Goal: Entertainment & Leisure: Consume media (video, audio)

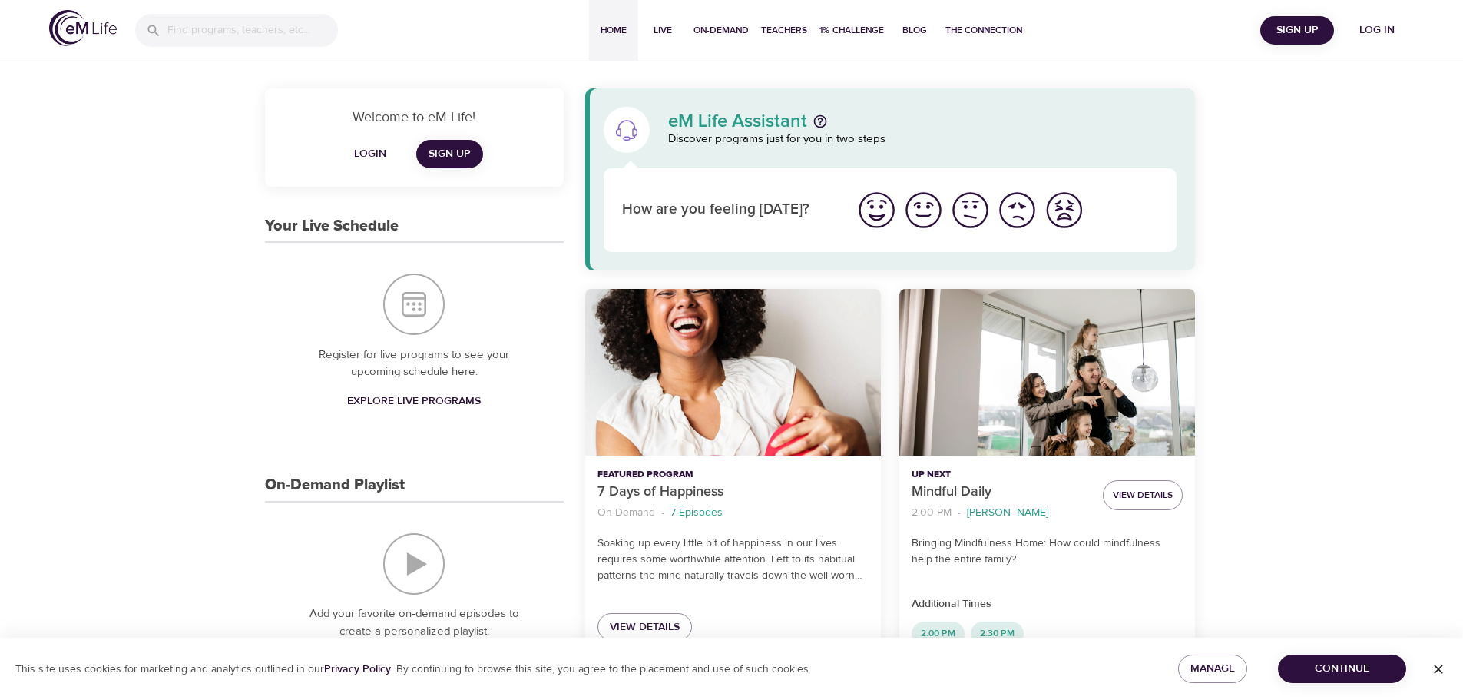
click at [1387, 32] on span "Log in" at bounding box center [1376, 30] width 61 height 19
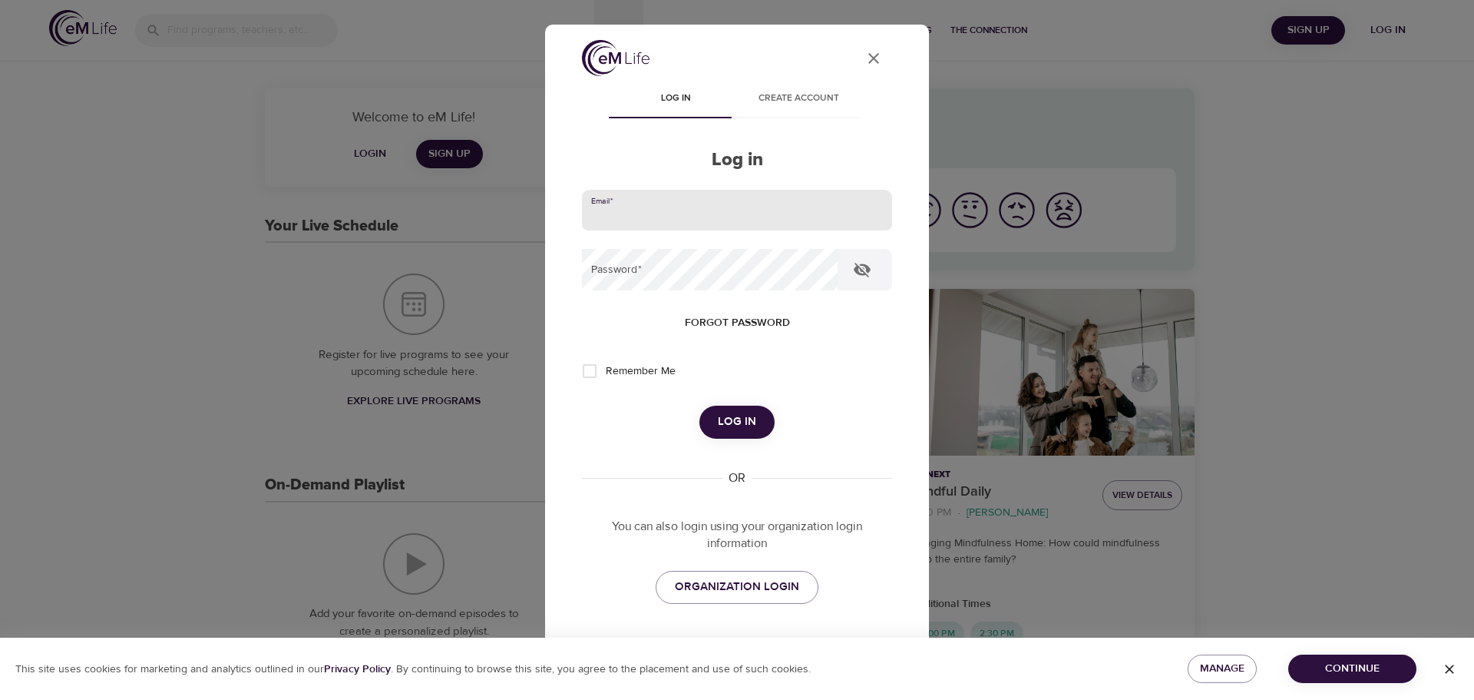
click at [763, 217] on input "email" at bounding box center [737, 210] width 310 height 41
type input "[PERSON_NAME][EMAIL_ADDRESS][DOMAIN_NAME]"
click at [700, 405] on button "Log in" at bounding box center [737, 421] width 75 height 32
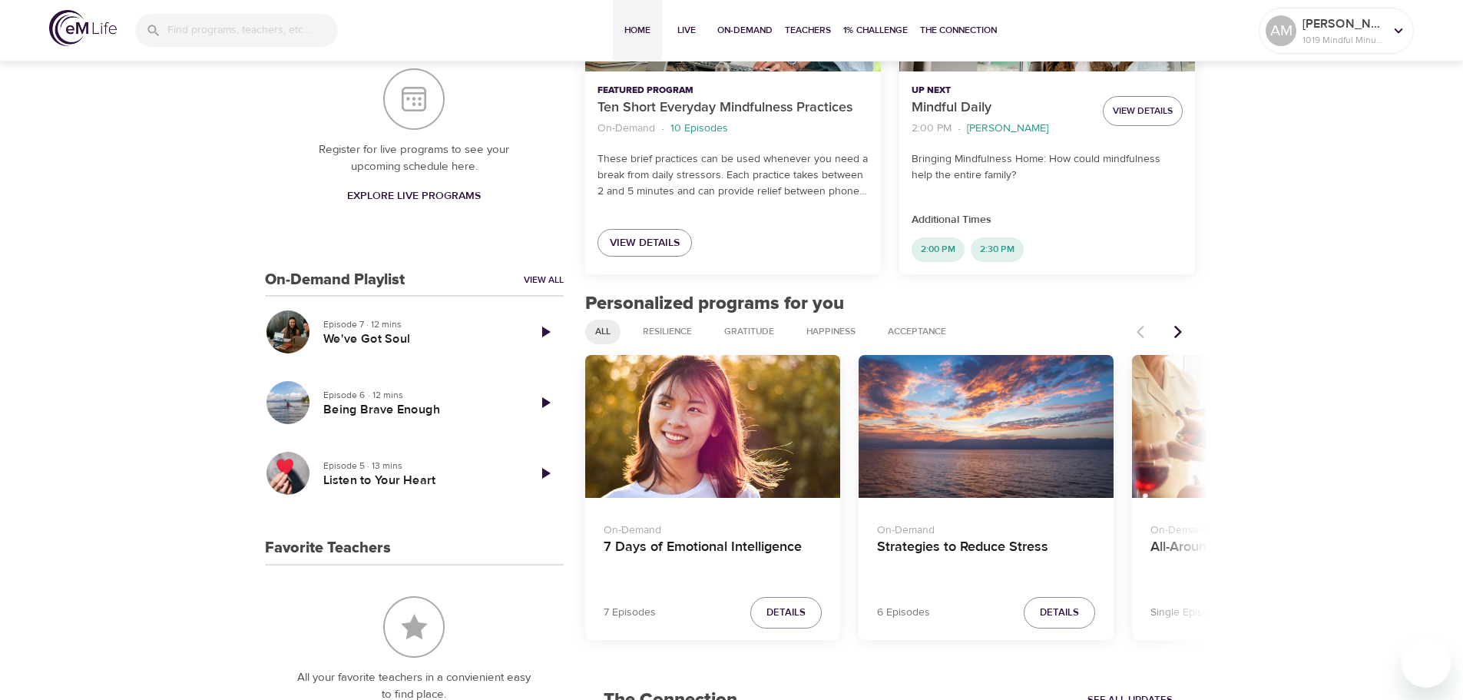
scroll to position [461, 0]
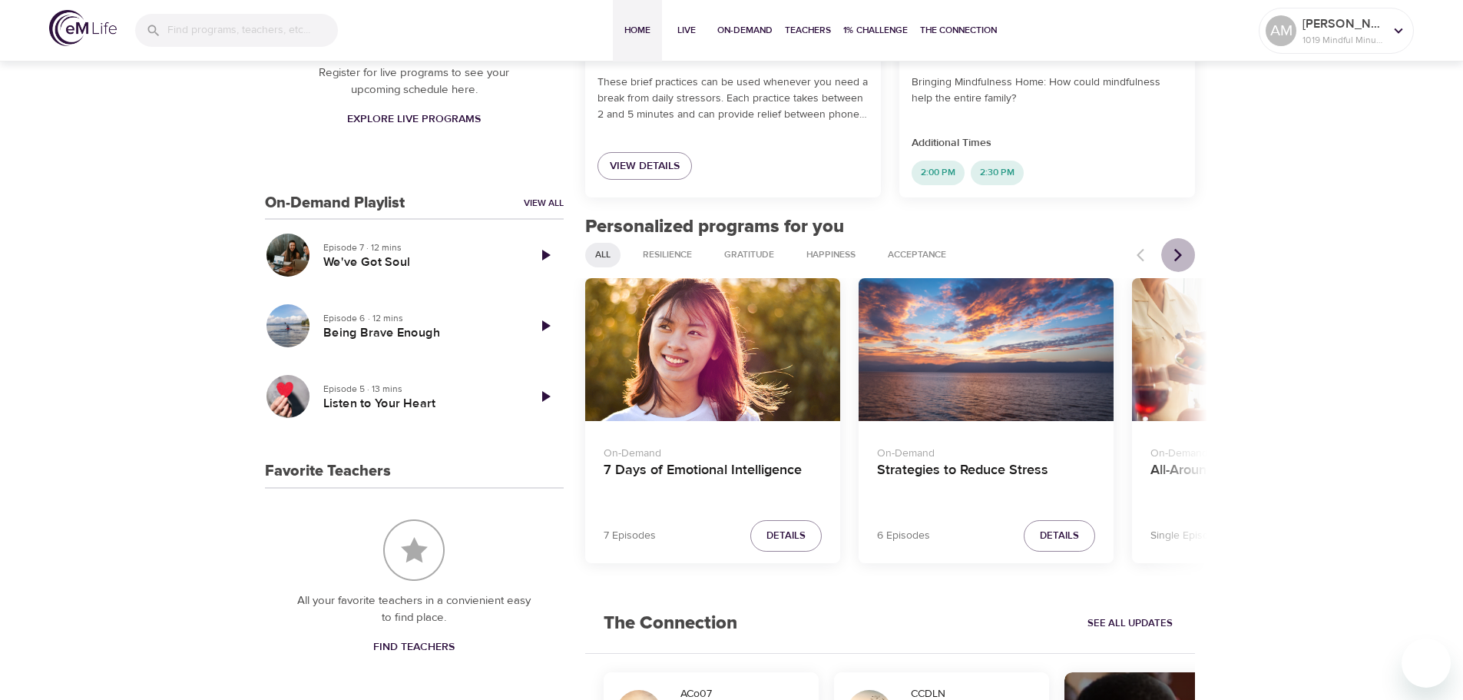
click at [1183, 254] on icon "Next items" at bounding box center [1177, 254] width 15 height 15
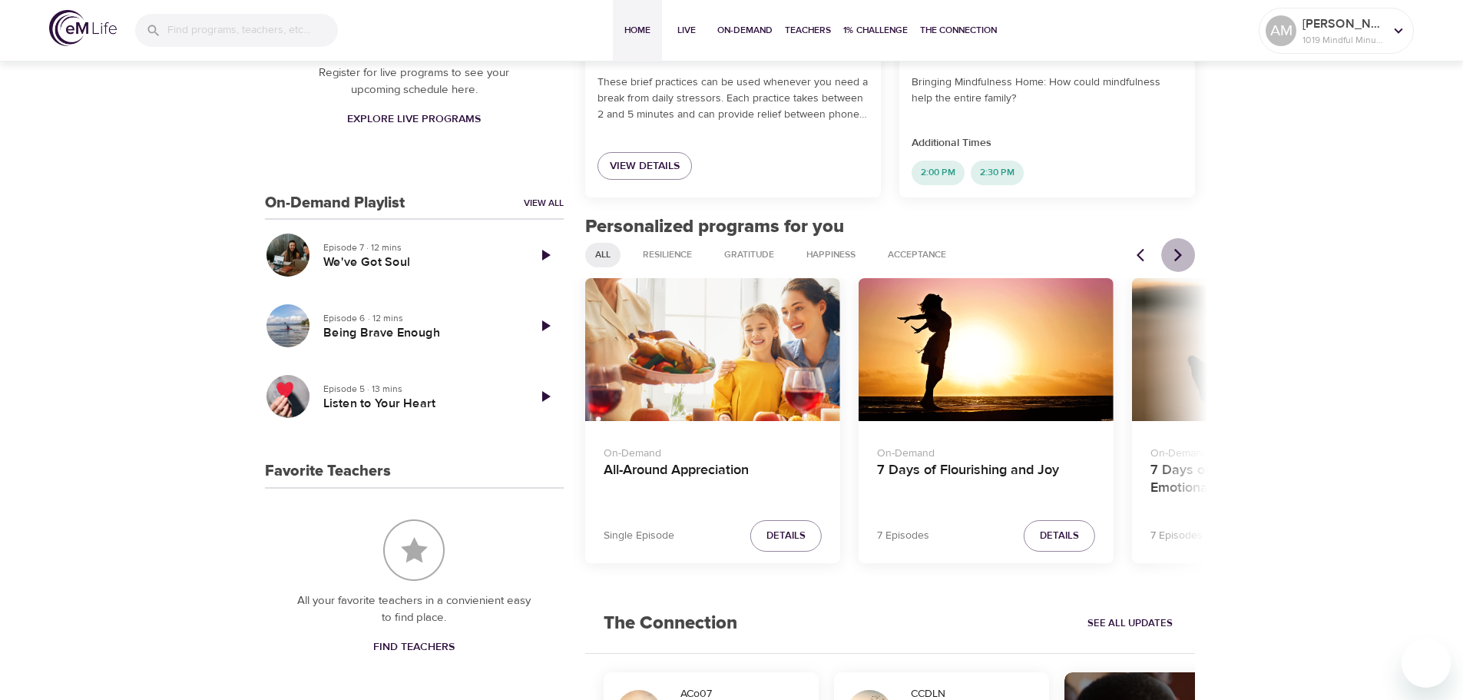
click at [1183, 253] on icon "Next items" at bounding box center [1177, 254] width 15 height 15
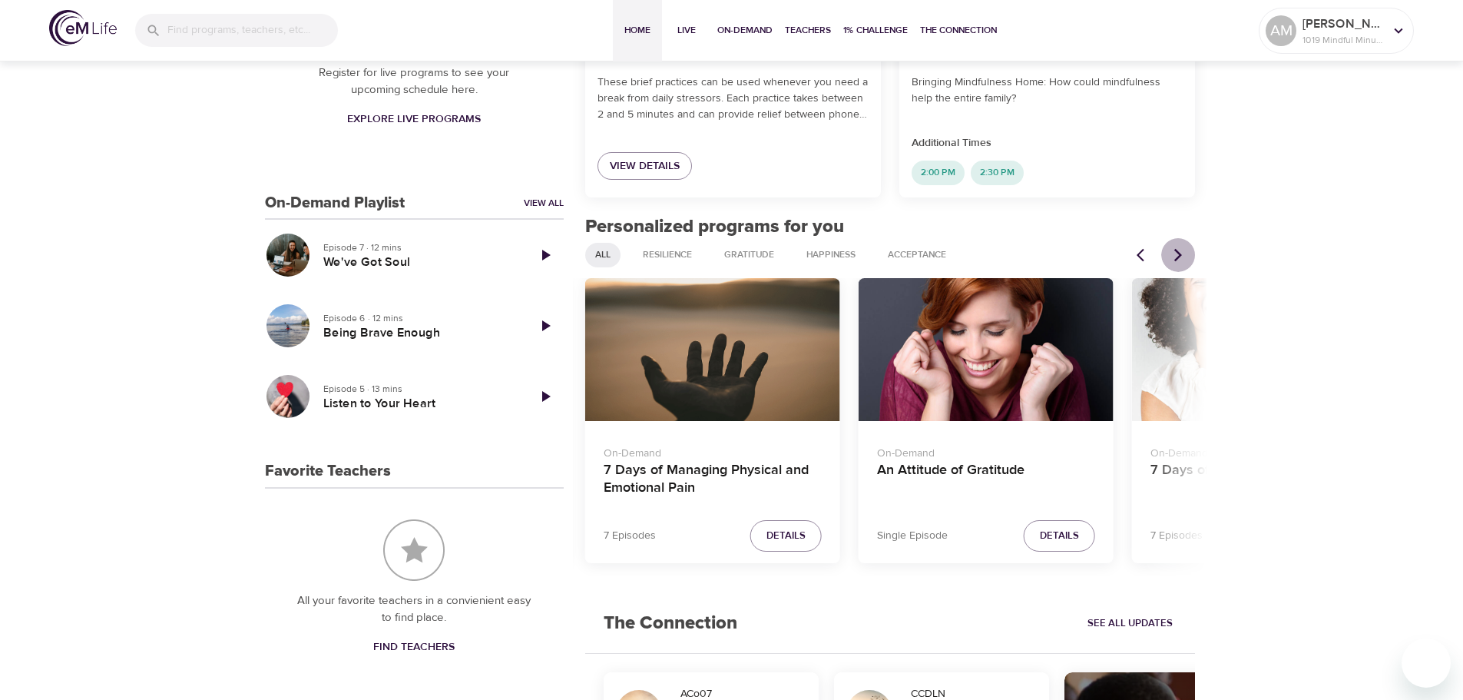
click at [1183, 253] on icon "Next items" at bounding box center [1177, 254] width 15 height 15
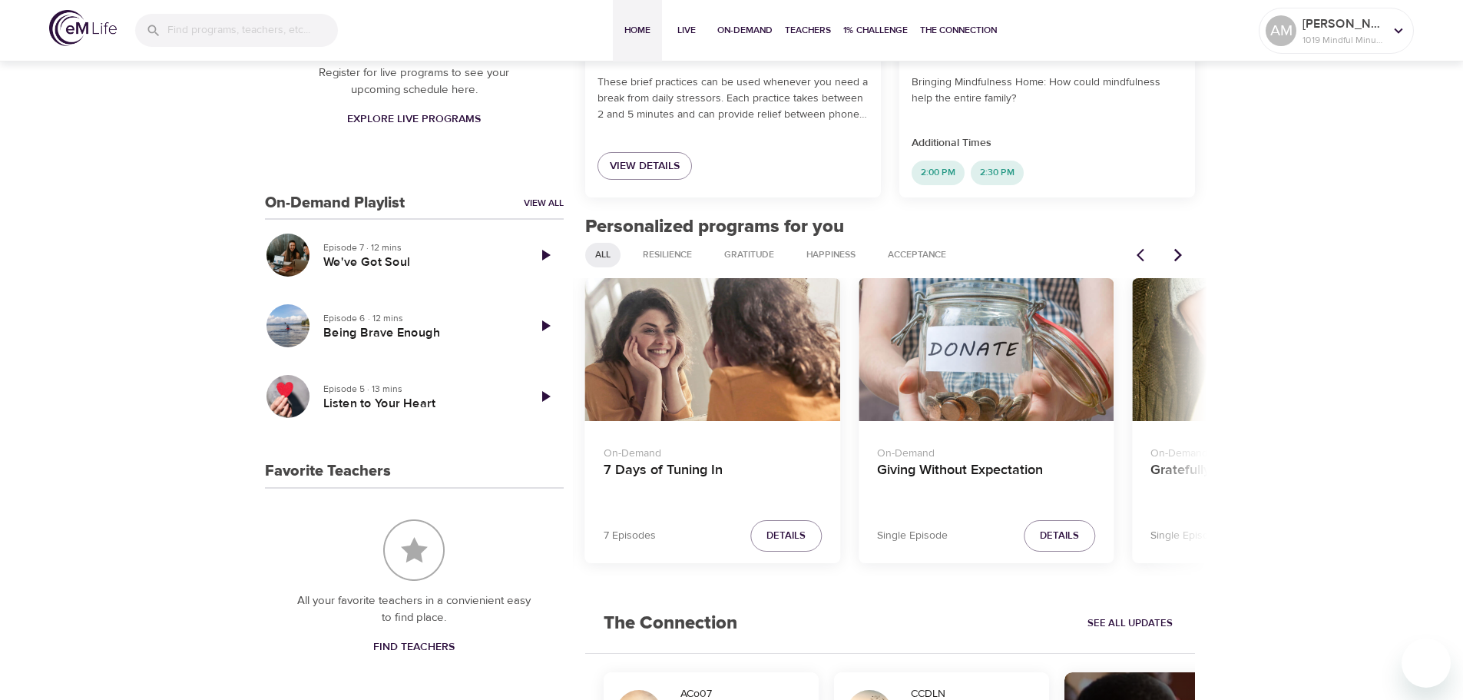
click at [1183, 253] on icon "Next items" at bounding box center [1177, 254] width 15 height 15
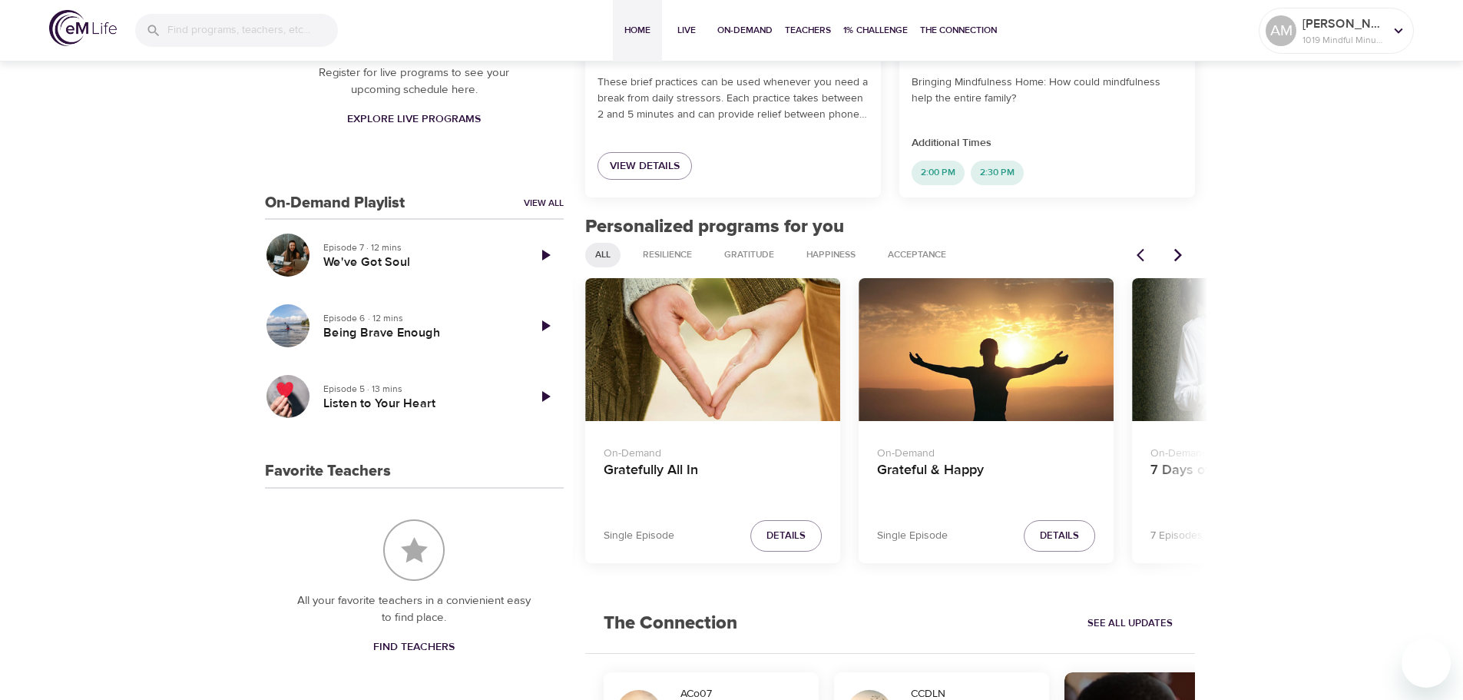
click at [1183, 253] on icon "Next items" at bounding box center [1177, 254] width 15 height 15
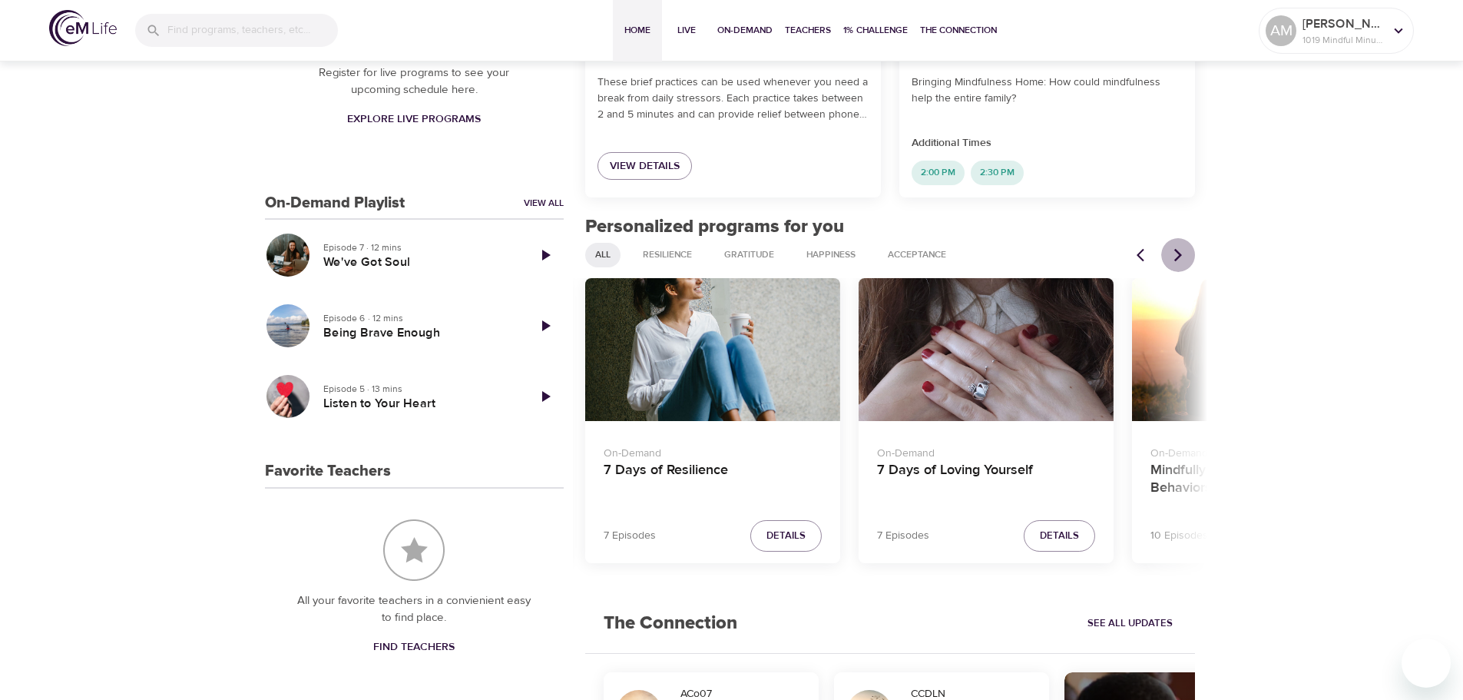
click at [1183, 253] on icon "Next items" at bounding box center [1177, 254] width 15 height 15
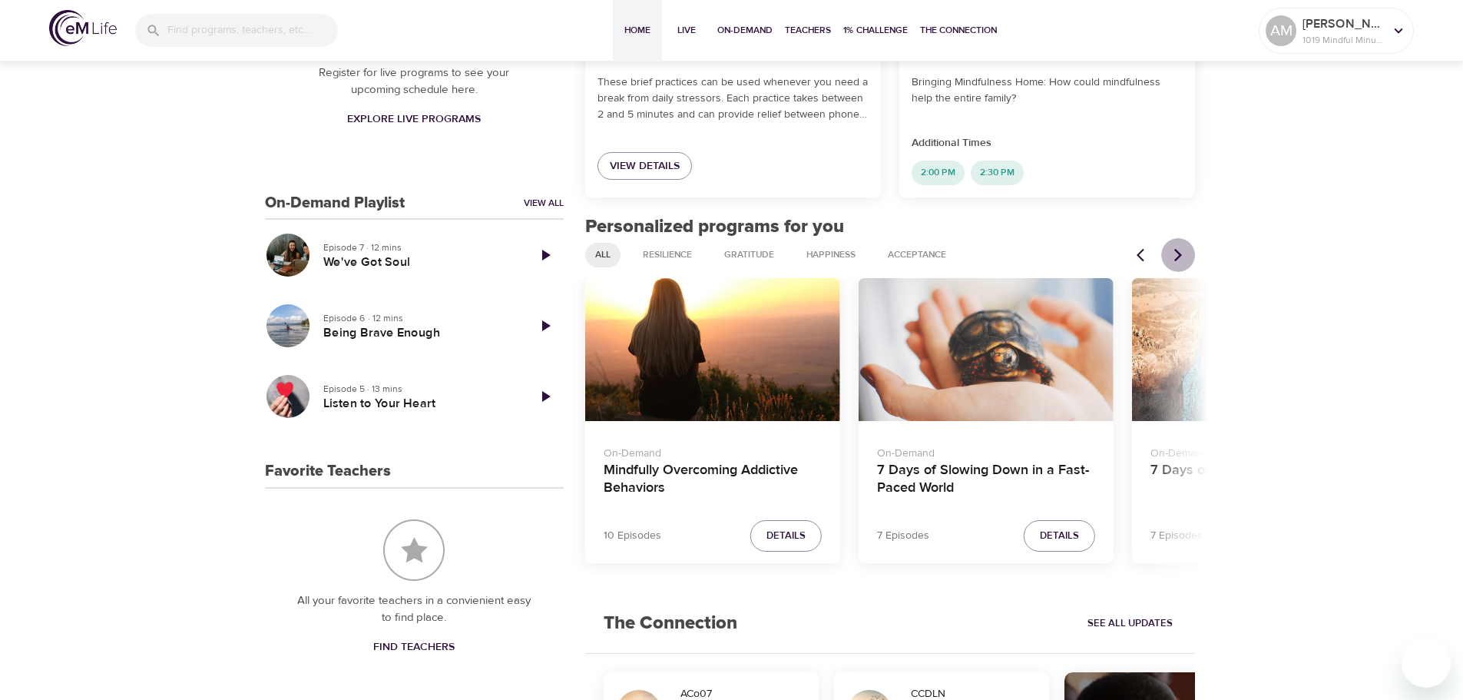
click at [1183, 253] on icon "Next items" at bounding box center [1177, 254] width 15 height 15
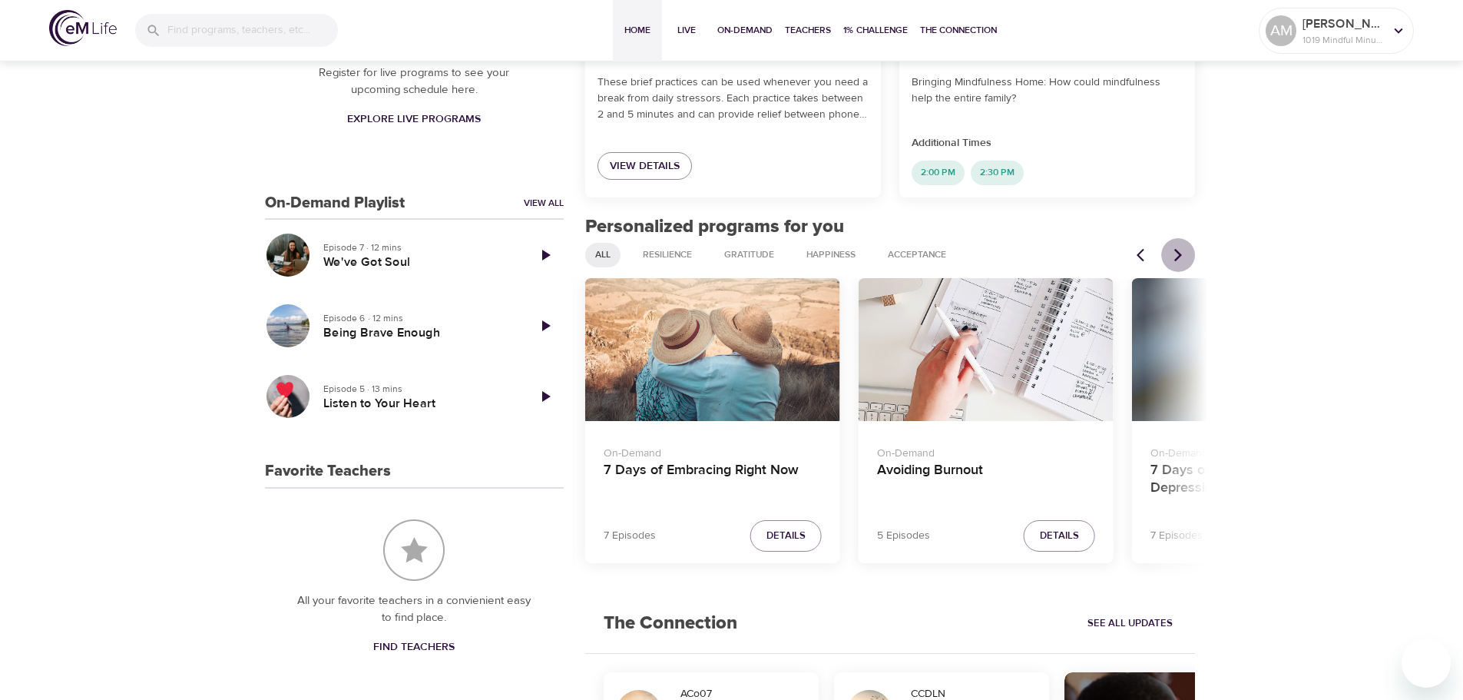
click at [1183, 253] on icon "Next items" at bounding box center [1177, 254] width 15 height 15
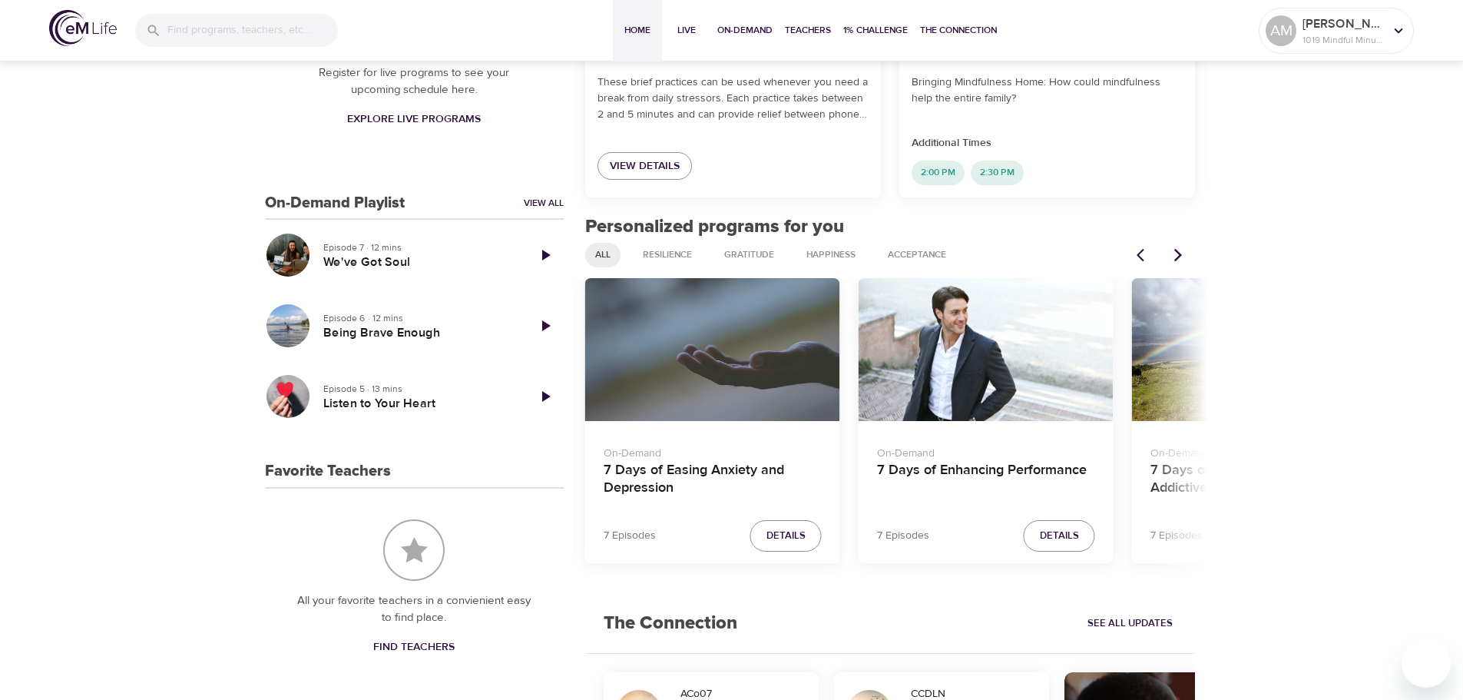
click at [711, 355] on div "7 Days of Easing Anxiety and Depression" at bounding box center [712, 350] width 255 height 144
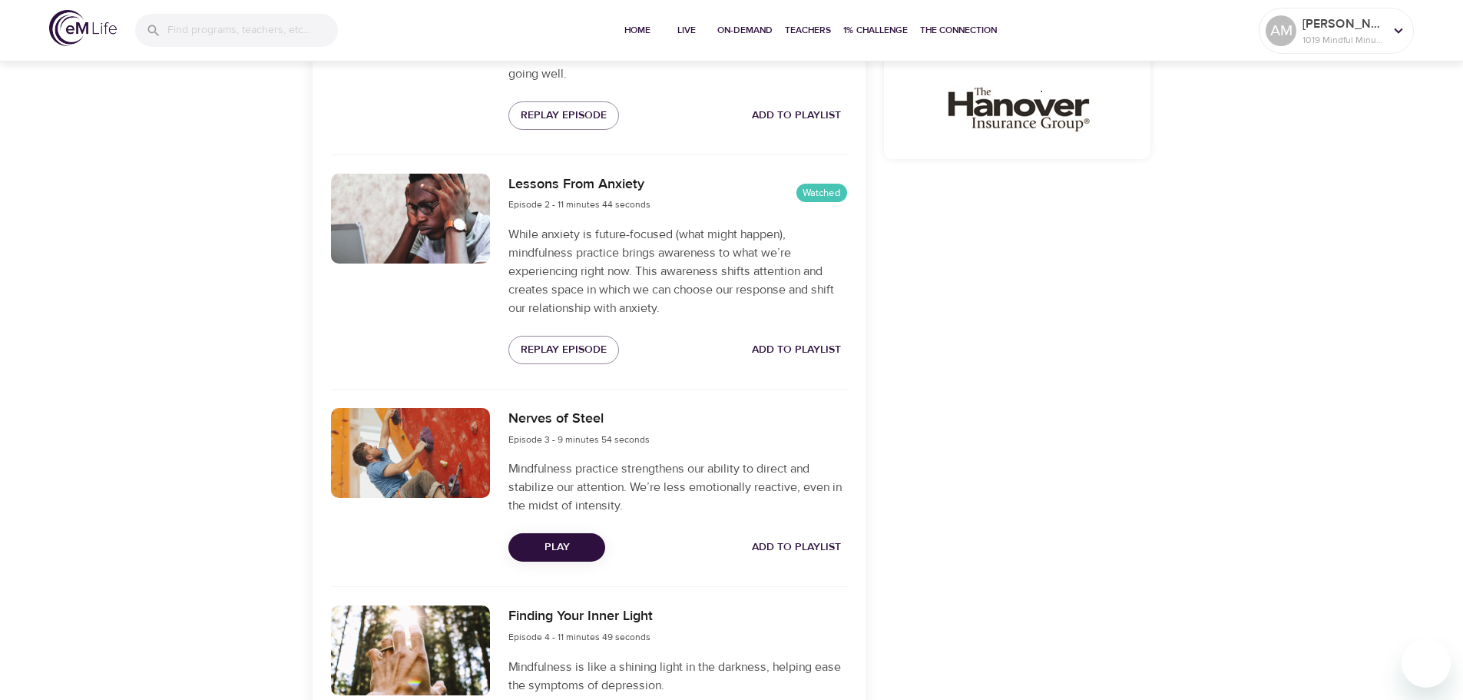
scroll to position [691, 0]
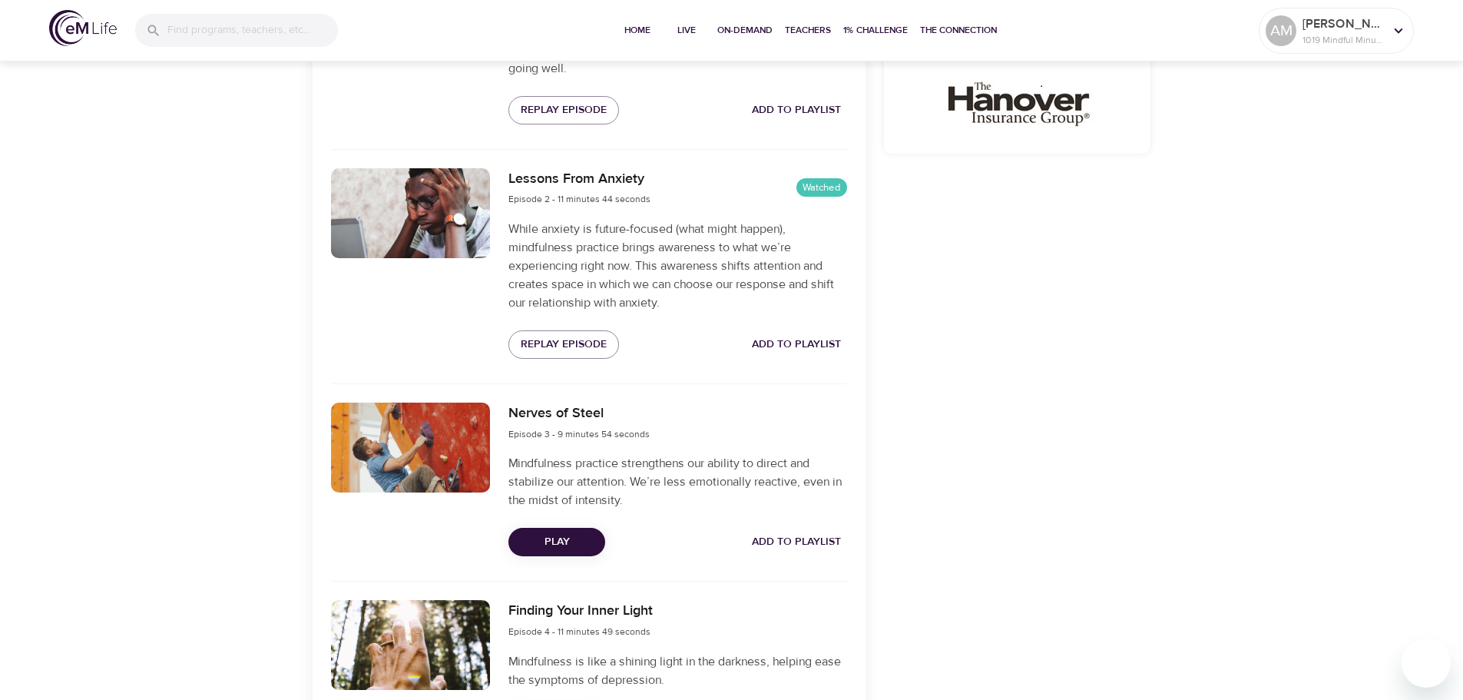
click at [566, 542] on span "Play" at bounding box center [557, 541] width 72 height 19
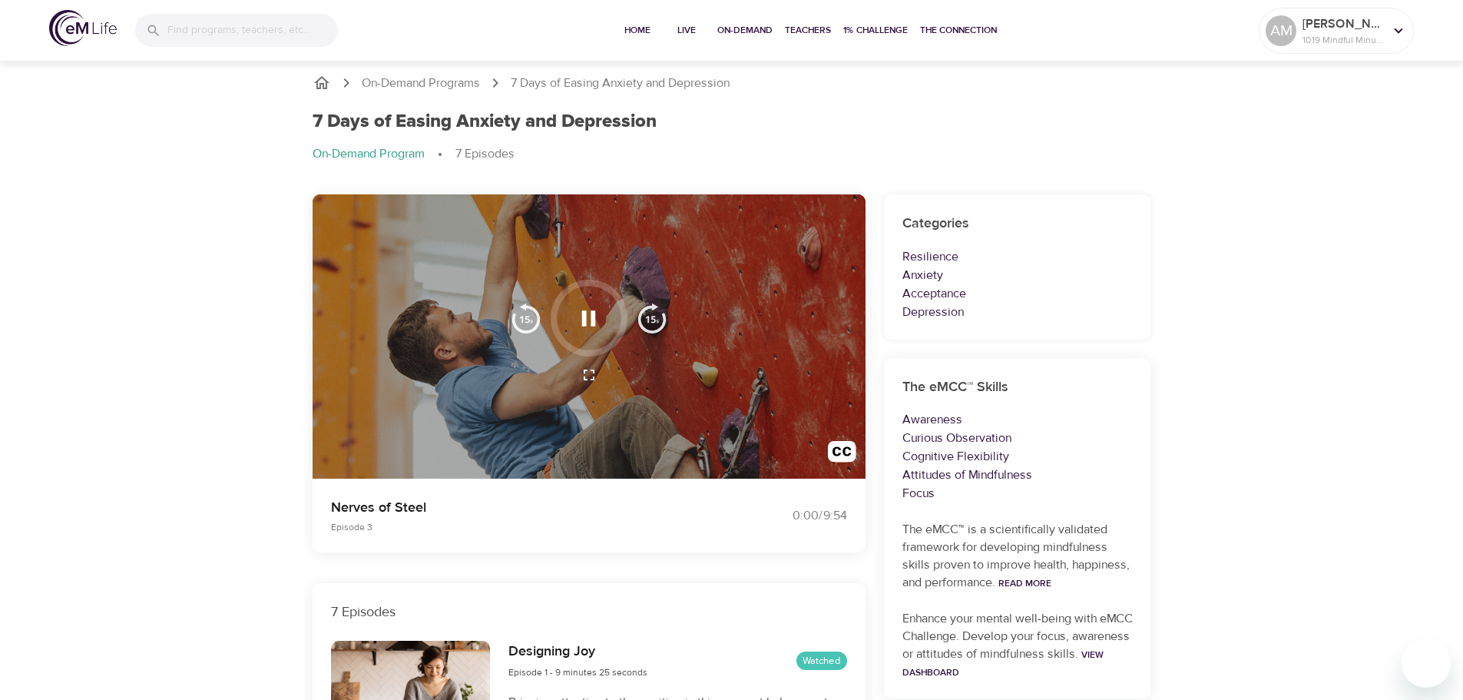
scroll to position [0, 0]
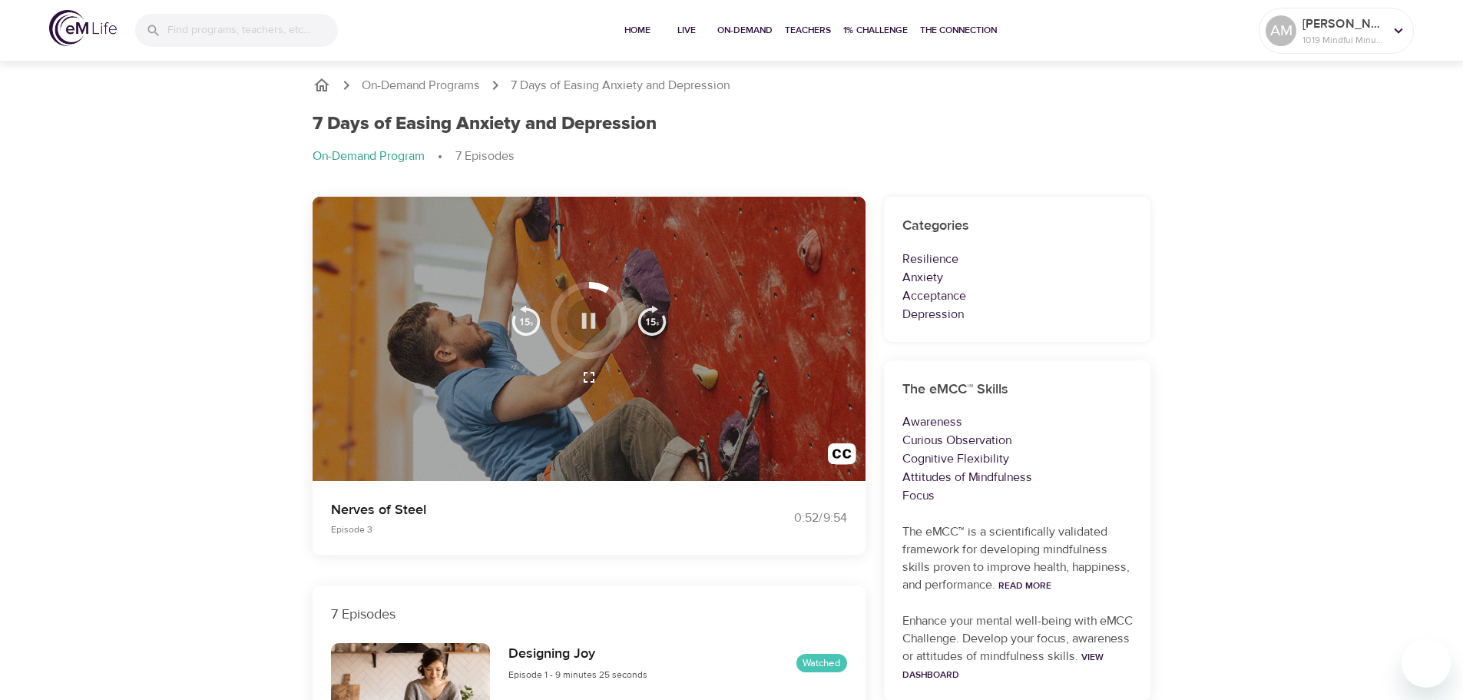
click at [599, 331] on icon "button" at bounding box center [588, 320] width 27 height 27
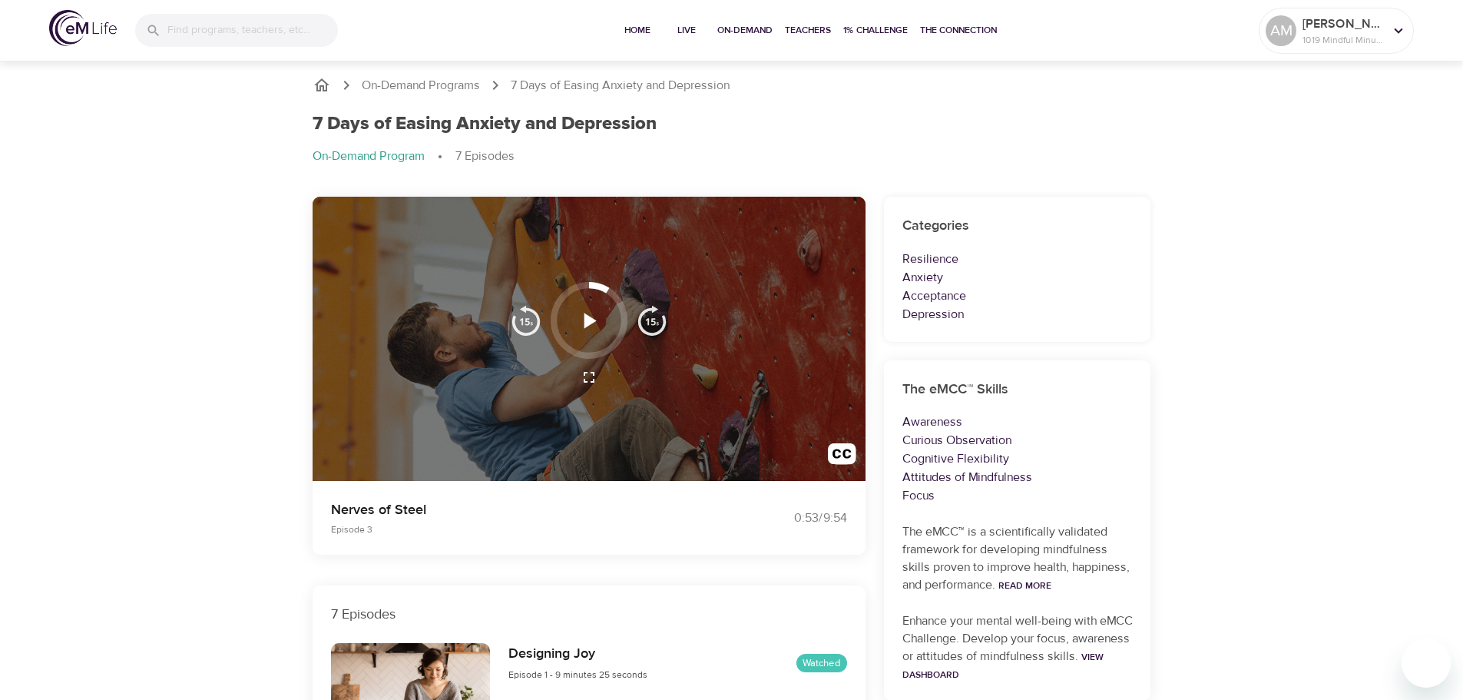
click at [599, 331] on icon "button" at bounding box center [588, 320] width 27 height 27
